Goal: Transaction & Acquisition: Purchase product/service

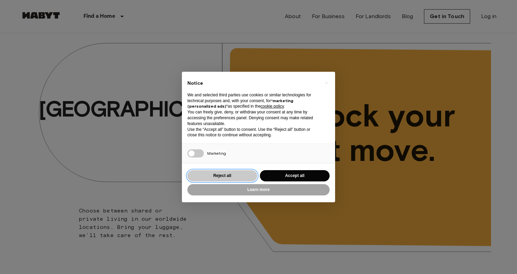
click at [237, 177] on button "Reject all" at bounding box center [223, 175] width 70 height 11
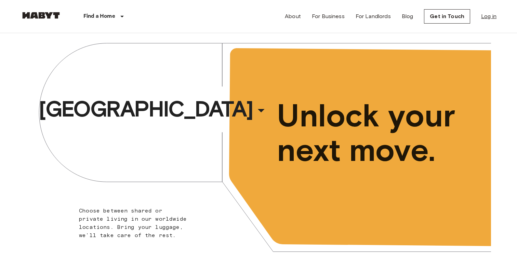
click at [487, 14] on link "Log in" at bounding box center [488, 16] width 15 height 8
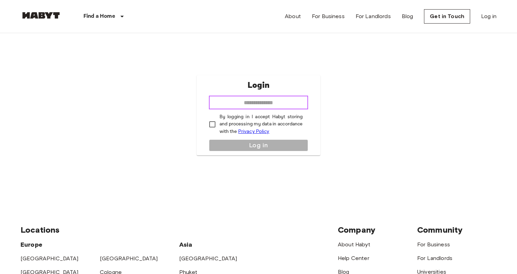
click at [245, 108] on input "email" at bounding box center [259, 103] width 100 height 14
type input "**********"
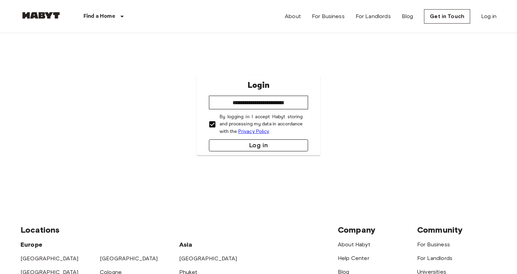
click at [251, 148] on button "Log in" at bounding box center [259, 146] width 100 height 12
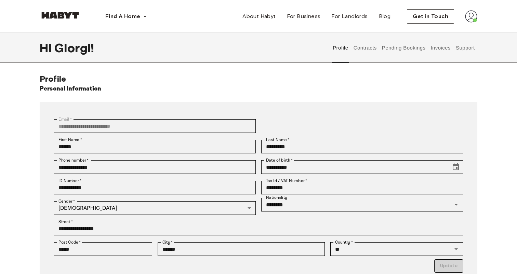
click at [459, 47] on button "Support" at bounding box center [465, 48] width 21 height 30
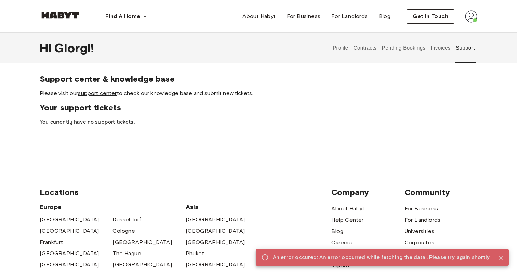
click at [104, 93] on link "support center" at bounding box center [97, 93] width 39 height 7
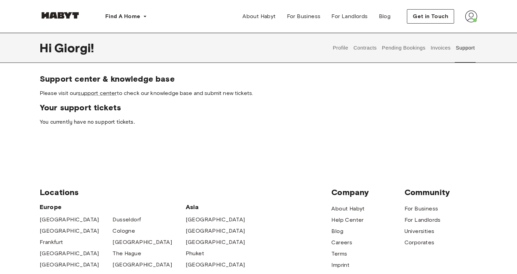
click at [156, 168] on div "Locations Europe Amsterdam Berlin Frankfurt Hamburg Lisbon Madrid Milan Modena …" at bounding box center [259, 274] width 438 height 228
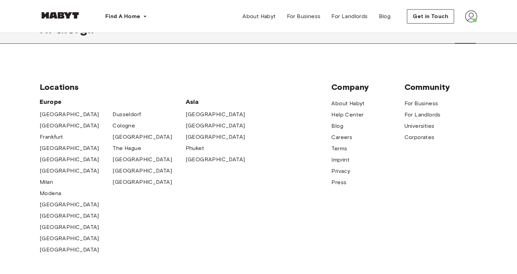
scroll to position [107, 0]
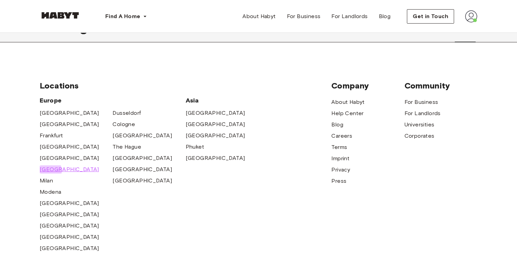
click at [50, 172] on span "[GEOGRAPHIC_DATA]" at bounding box center [70, 170] width 60 height 8
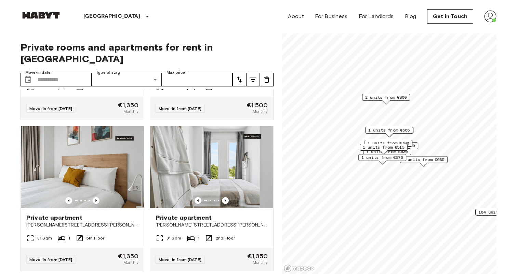
scroll to position [727, 0]
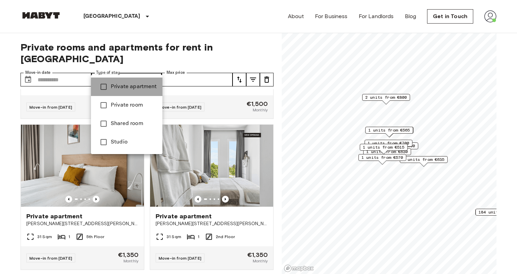
click at [129, 81] on li "Private apartment" at bounding box center [127, 87] width 72 height 18
type input "**********"
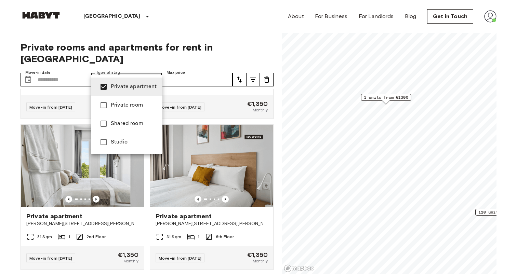
scroll to position [575, 0]
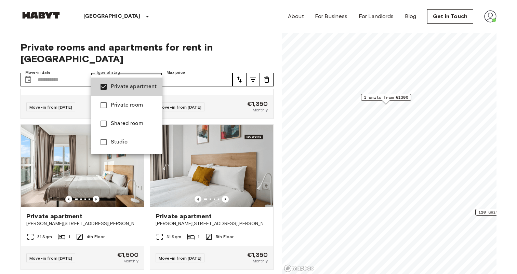
click at [195, 66] on div at bounding box center [258, 137] width 517 height 274
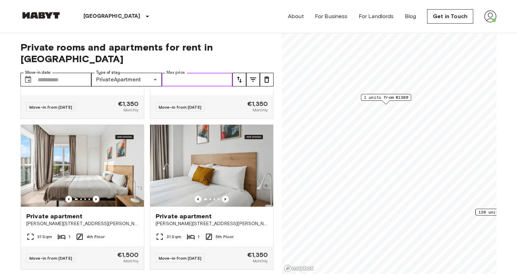
click at [217, 73] on input "Max price" at bounding box center [197, 80] width 71 height 14
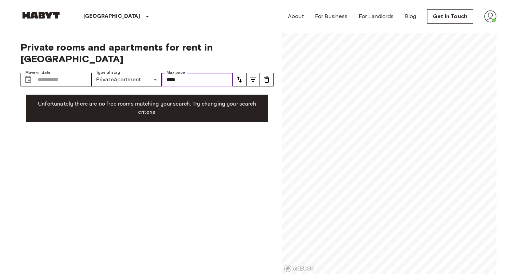
type input "****"
click at [219, 116] on div "**********" at bounding box center [147, 154] width 253 height 242
click at [189, 73] on input "****" at bounding box center [197, 80] width 71 height 14
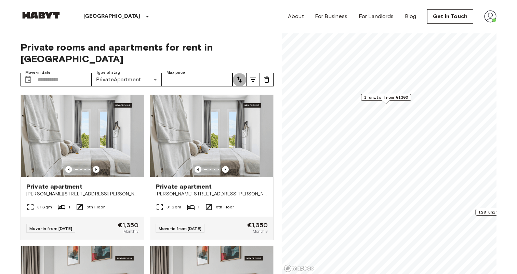
click at [239, 76] on icon "tune" at bounding box center [239, 80] width 8 height 8
click at [253, 93] on li "Lowest price" at bounding box center [267, 93] width 68 height 12
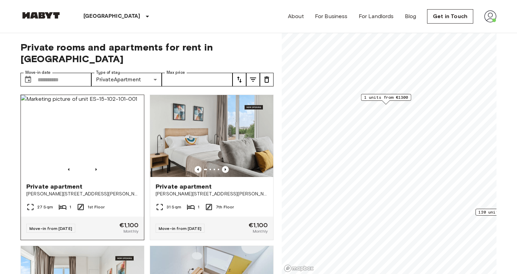
click at [111, 141] on img at bounding box center [82, 136] width 123 height 82
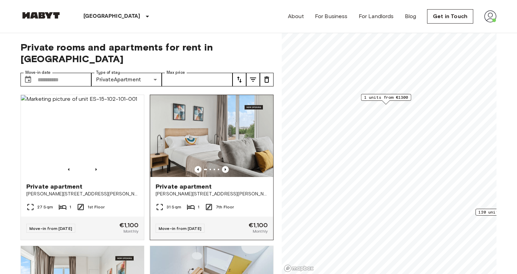
click at [251, 150] on img at bounding box center [211, 136] width 123 height 82
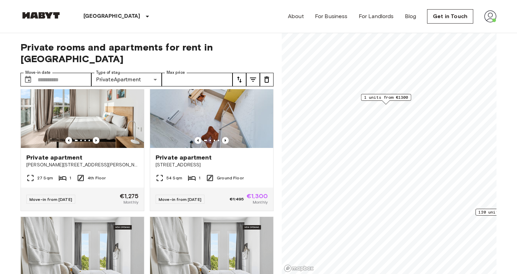
scroll to position [182, 0]
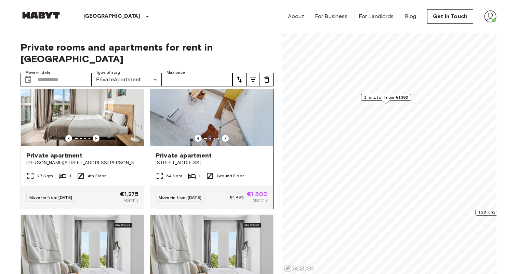
click at [253, 110] on img at bounding box center [211, 105] width 123 height 82
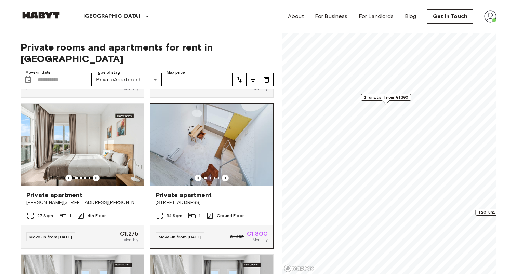
scroll to position [0, 0]
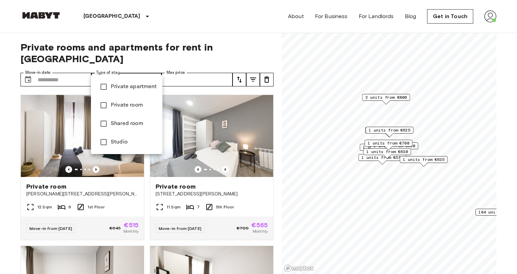
click at [128, 65] on div at bounding box center [258, 137] width 517 height 274
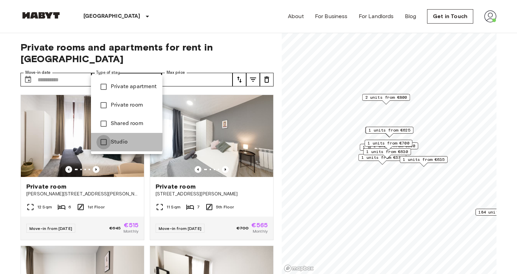
type input "******"
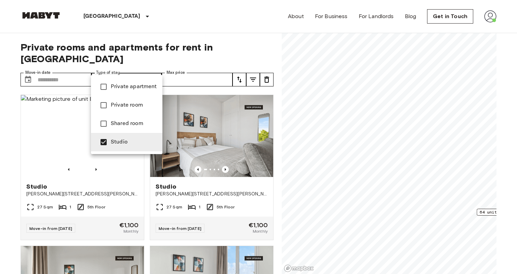
click at [8, 153] on div at bounding box center [258, 137] width 517 height 274
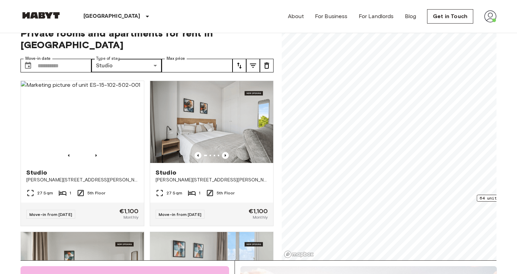
scroll to position [15, 0]
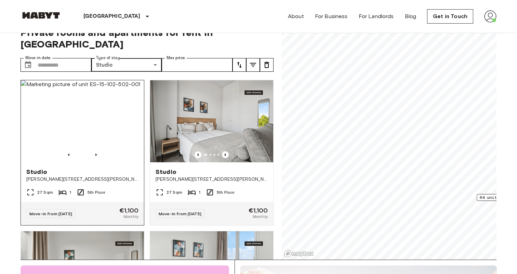
click at [111, 126] on img at bounding box center [82, 121] width 123 height 82
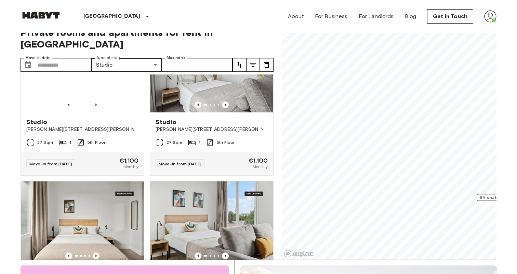
scroll to position [0, 0]
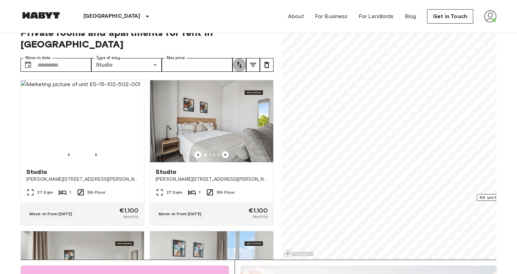
click at [242, 61] on icon "tune" at bounding box center [239, 65] width 8 height 8
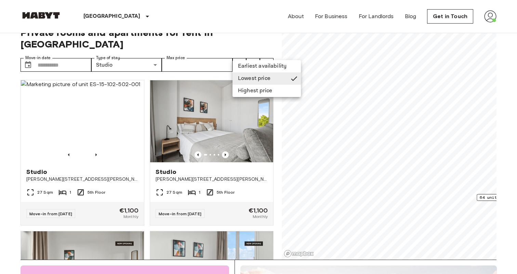
click at [253, 66] on li "Earliest availability" at bounding box center [267, 66] width 68 height 12
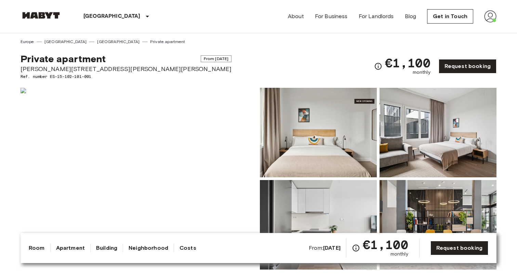
drag, startPoint x: 214, startPoint y: 70, endPoint x: 18, endPoint y: 68, distance: 196.4
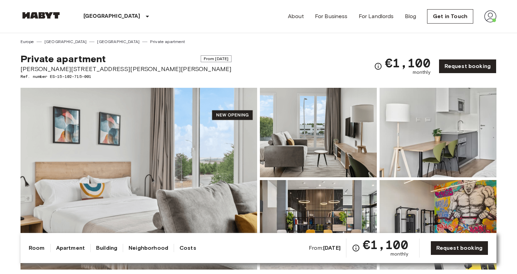
drag, startPoint x: 209, startPoint y: 68, endPoint x: 13, endPoint y: 70, distance: 196.1
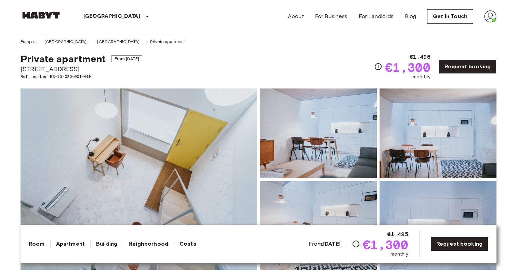
click at [214, 172] on img at bounding box center [139, 180] width 237 height 182
drag, startPoint x: 78, startPoint y: 66, endPoint x: 0, endPoint y: 68, distance: 77.7
copy span "Calle de Oudrid 21"
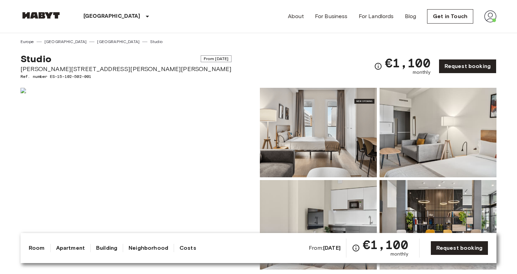
drag, startPoint x: 211, startPoint y: 71, endPoint x: 15, endPoint y: 73, distance: 196.1
copy span "[PERSON_NAME][STREET_ADDRESS][PERSON_NAME][PERSON_NAME]"
